Goal: Task Accomplishment & Management: Use online tool/utility

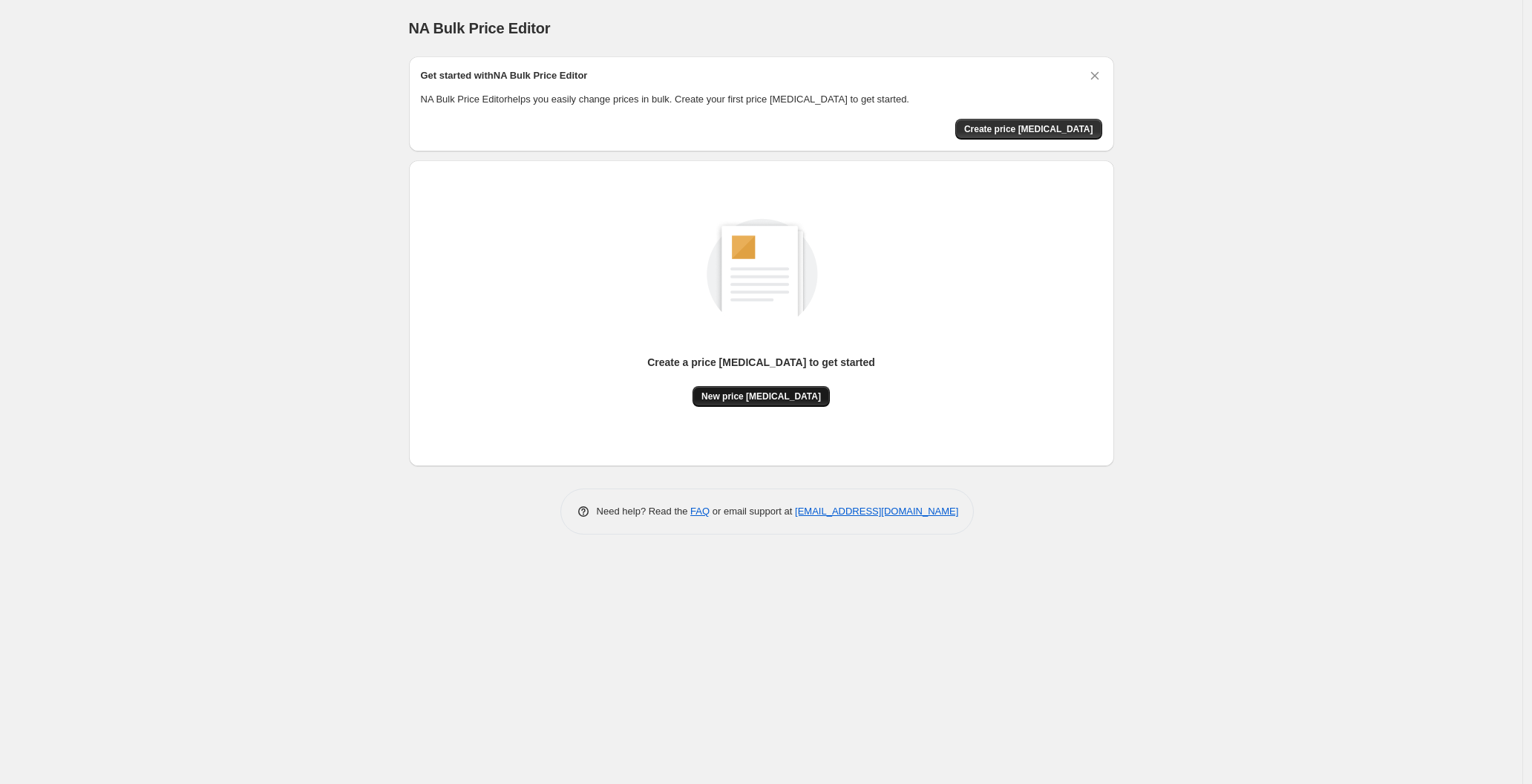
click at [761, 396] on span "New price [MEDICAL_DATA]" at bounding box center [761, 396] width 119 height 12
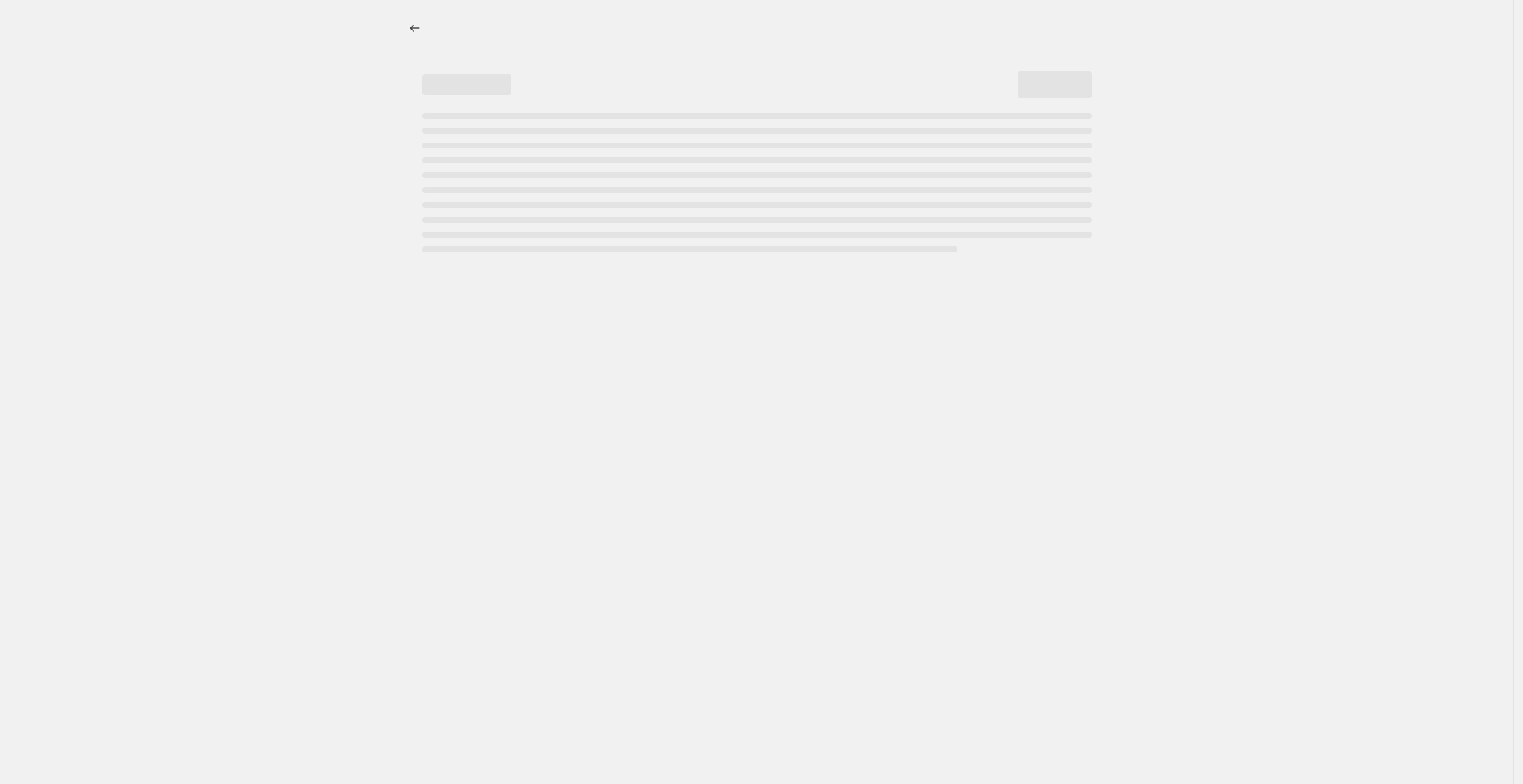
select select "percentage"
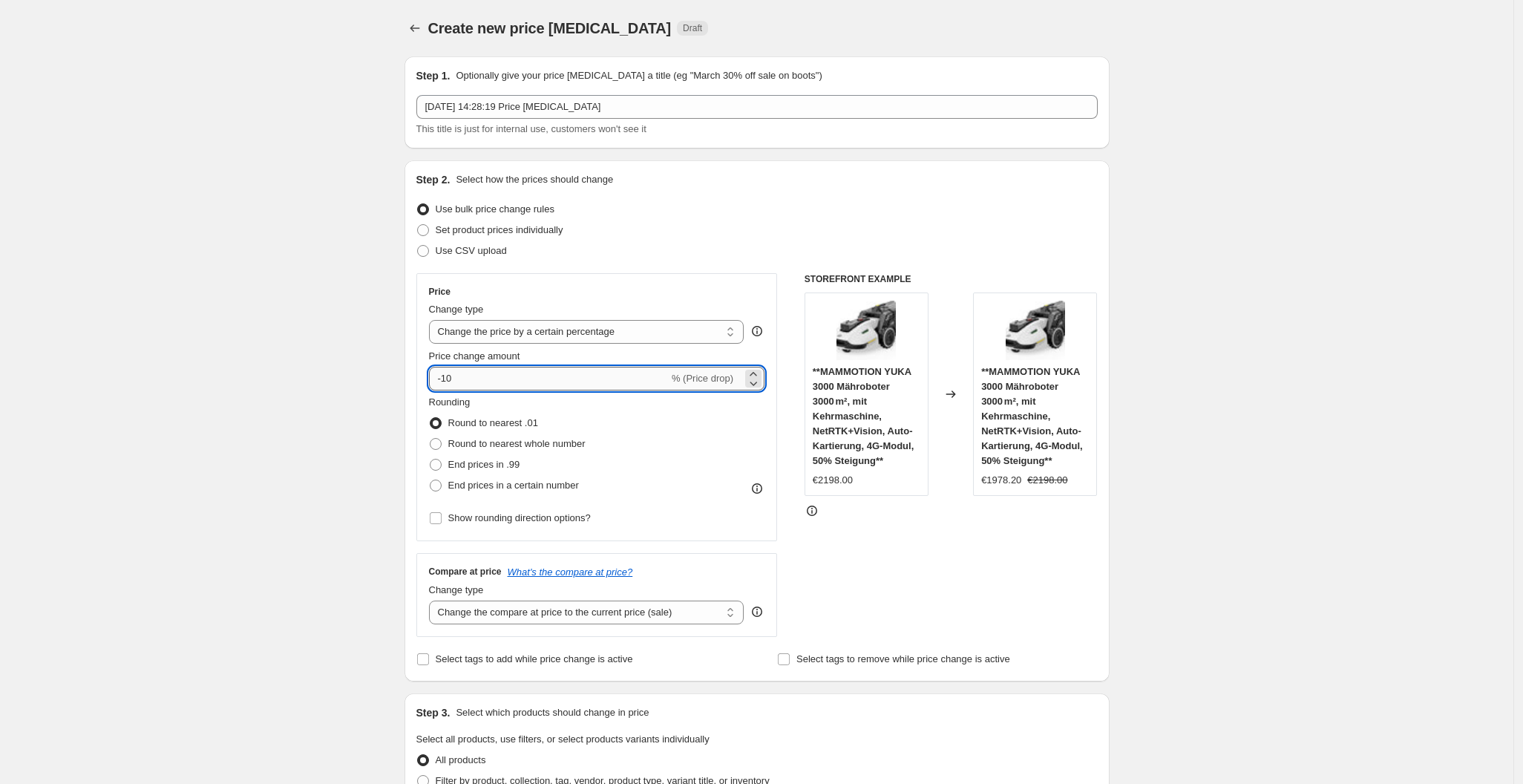
click at [539, 369] on input "-10" at bounding box center [549, 379] width 240 height 24
type input "-1"
click at [539, 369] on input "-25" at bounding box center [549, 379] width 240 height 24
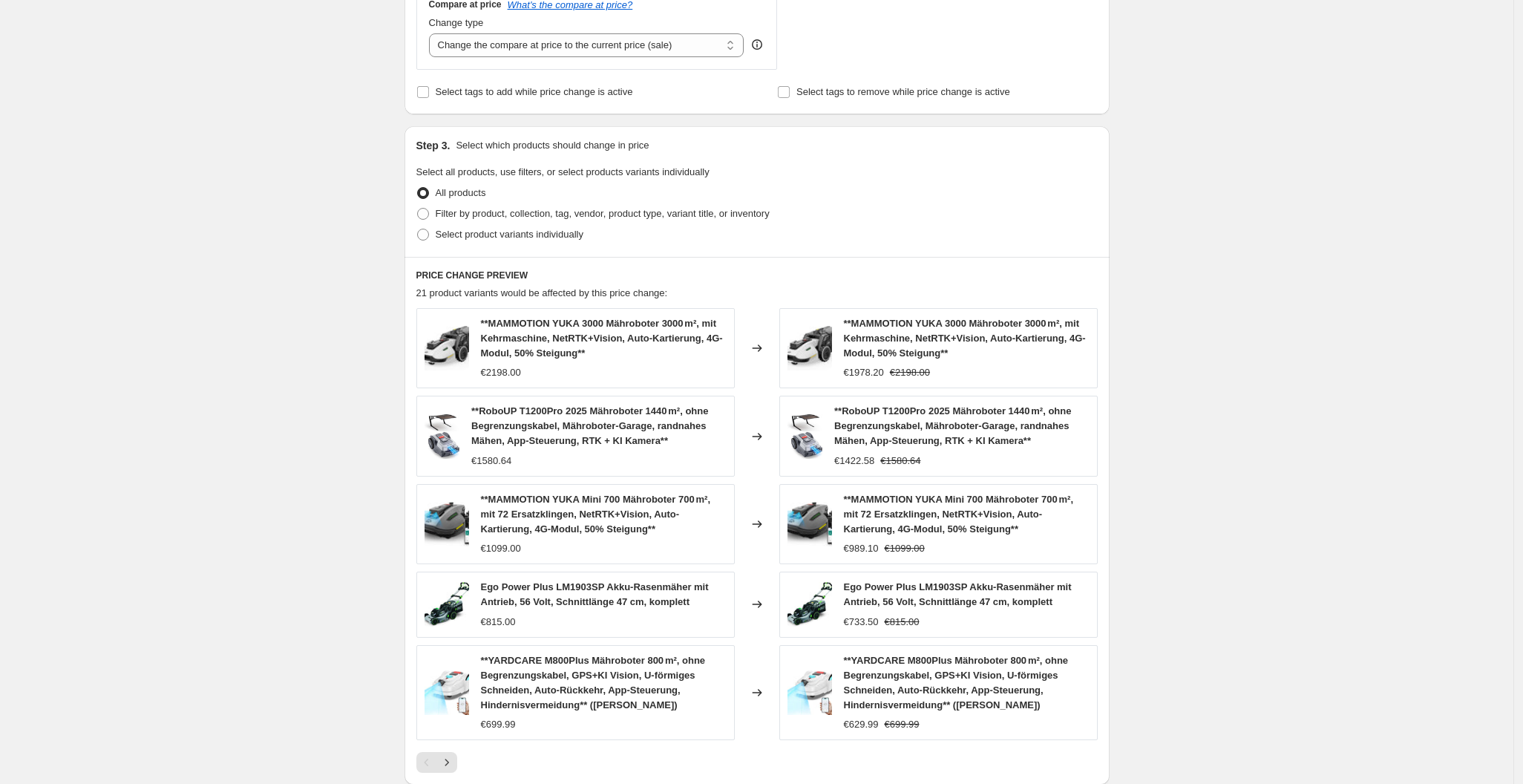
scroll to position [802, 0]
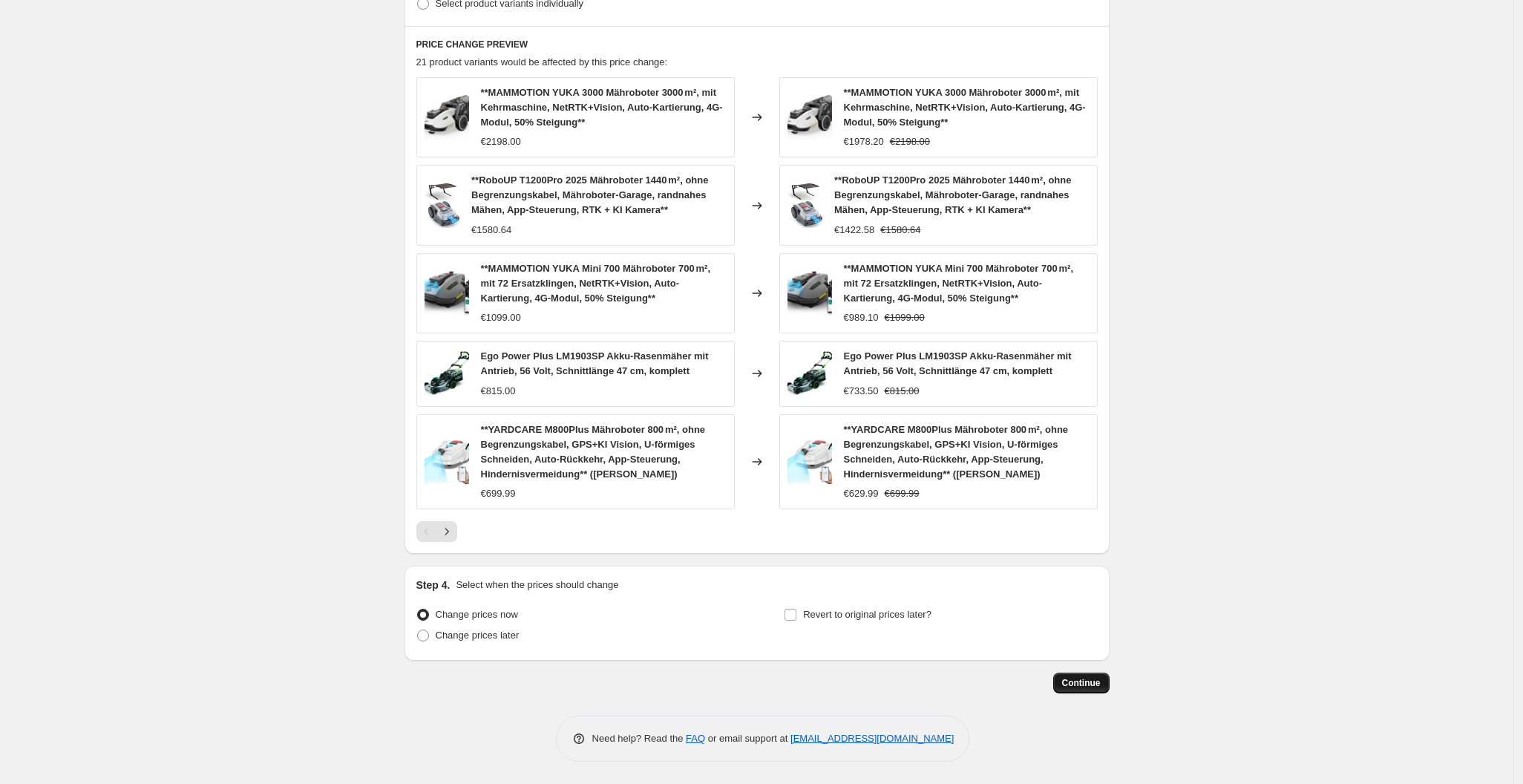
type input "-25"
click at [1075, 681] on span "Continue" at bounding box center [1082, 683] width 39 height 12
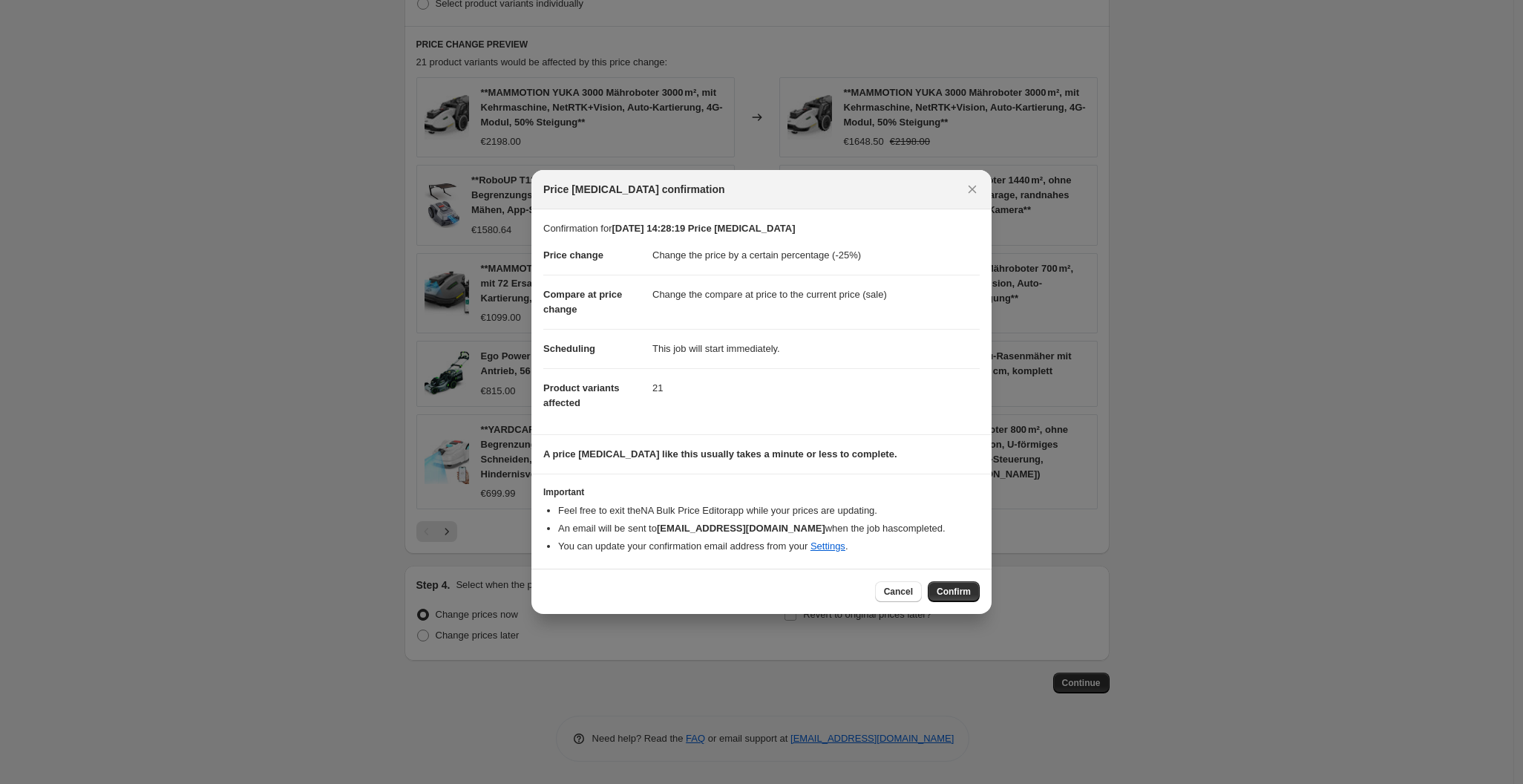
click at [949, 580] on div "Cancel Confirm" at bounding box center [762, 591] width 460 height 45
click at [956, 591] on span "Confirm" at bounding box center [954, 592] width 34 height 12
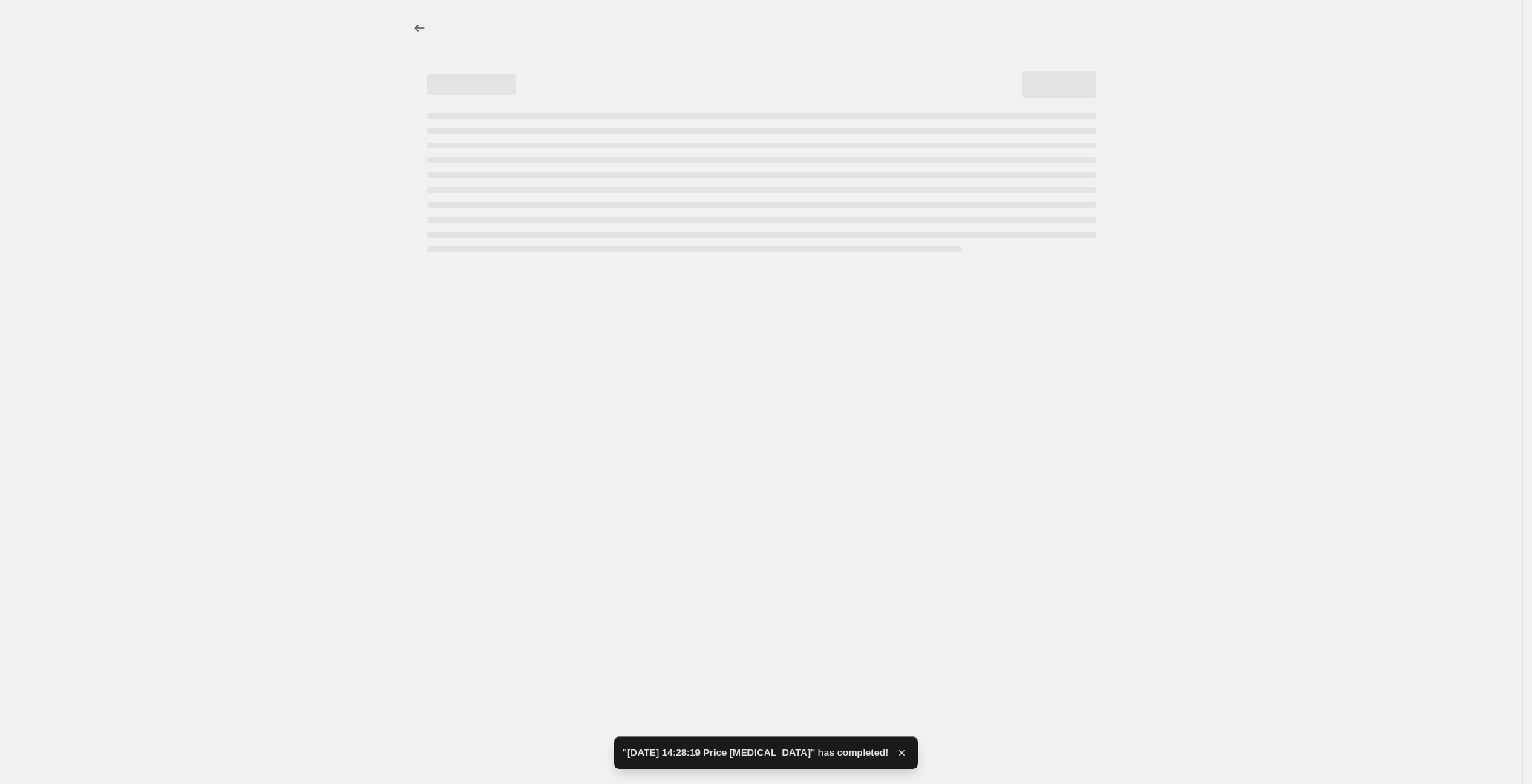
select select "percentage"
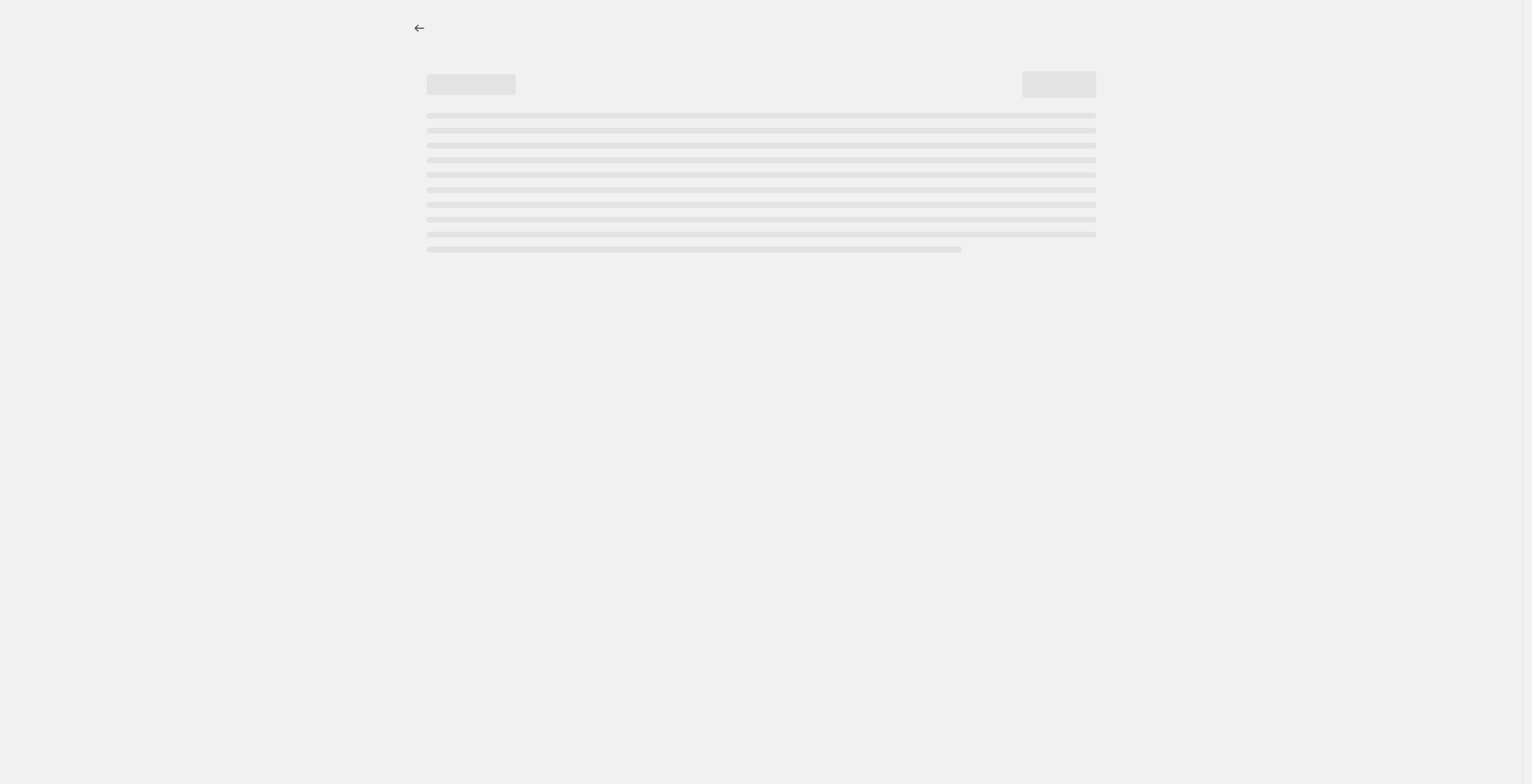
select select "percentage"
